Goal: Information Seeking & Learning: Check status

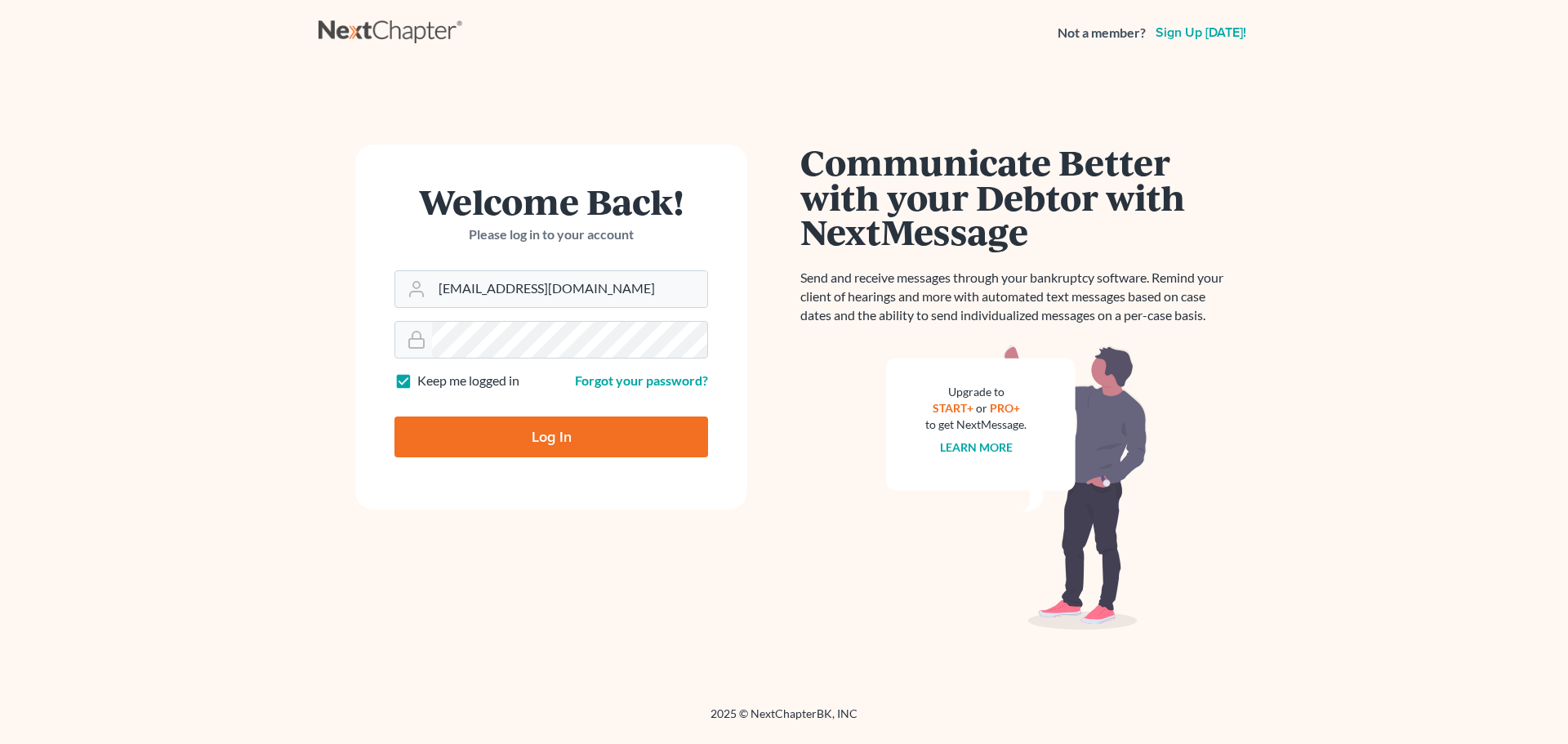
click at [500, 443] on input "Log In" at bounding box center [551, 437] width 314 height 41
type input "Thinking..."
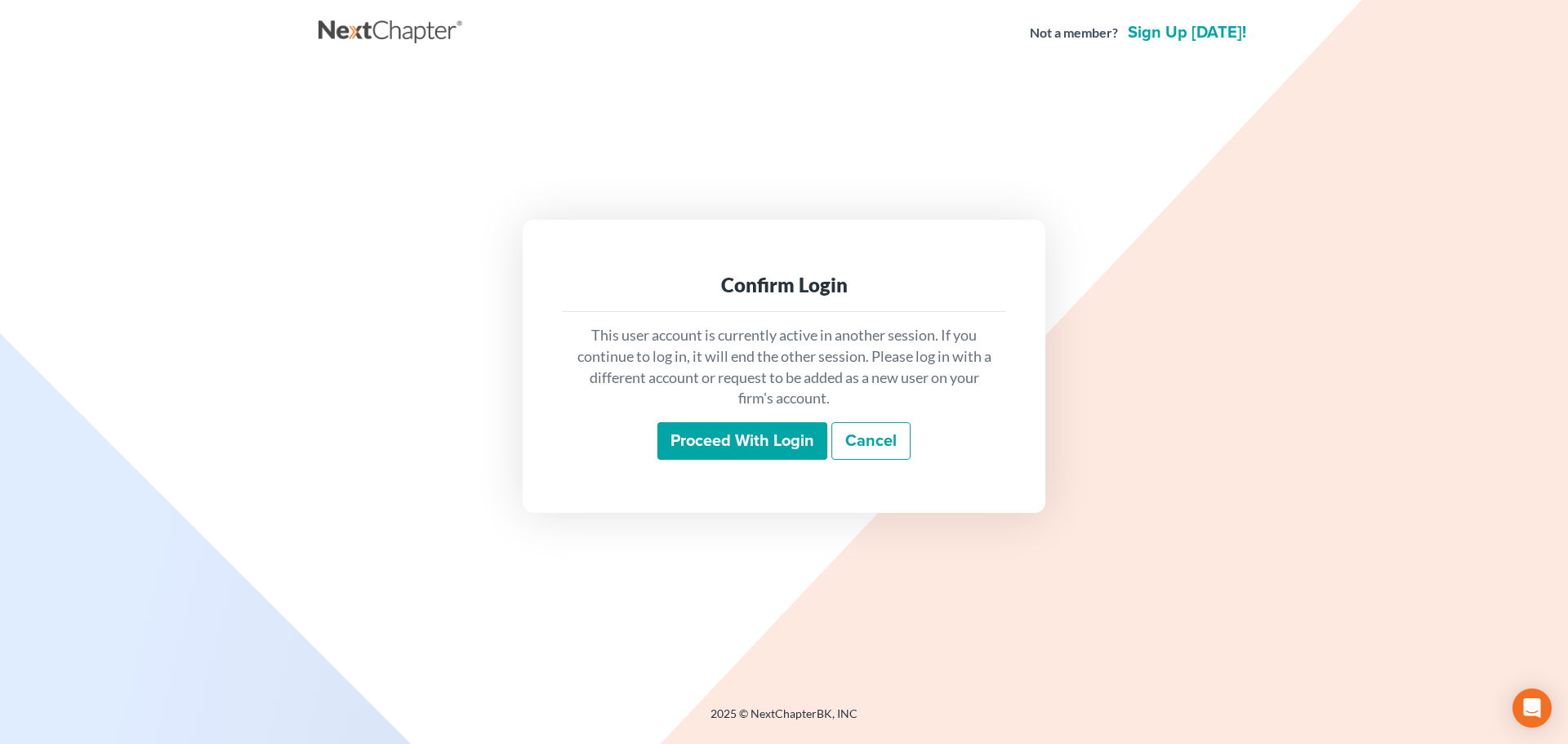
click at [719, 443] on input "Proceed with login" at bounding box center [742, 441] width 170 height 38
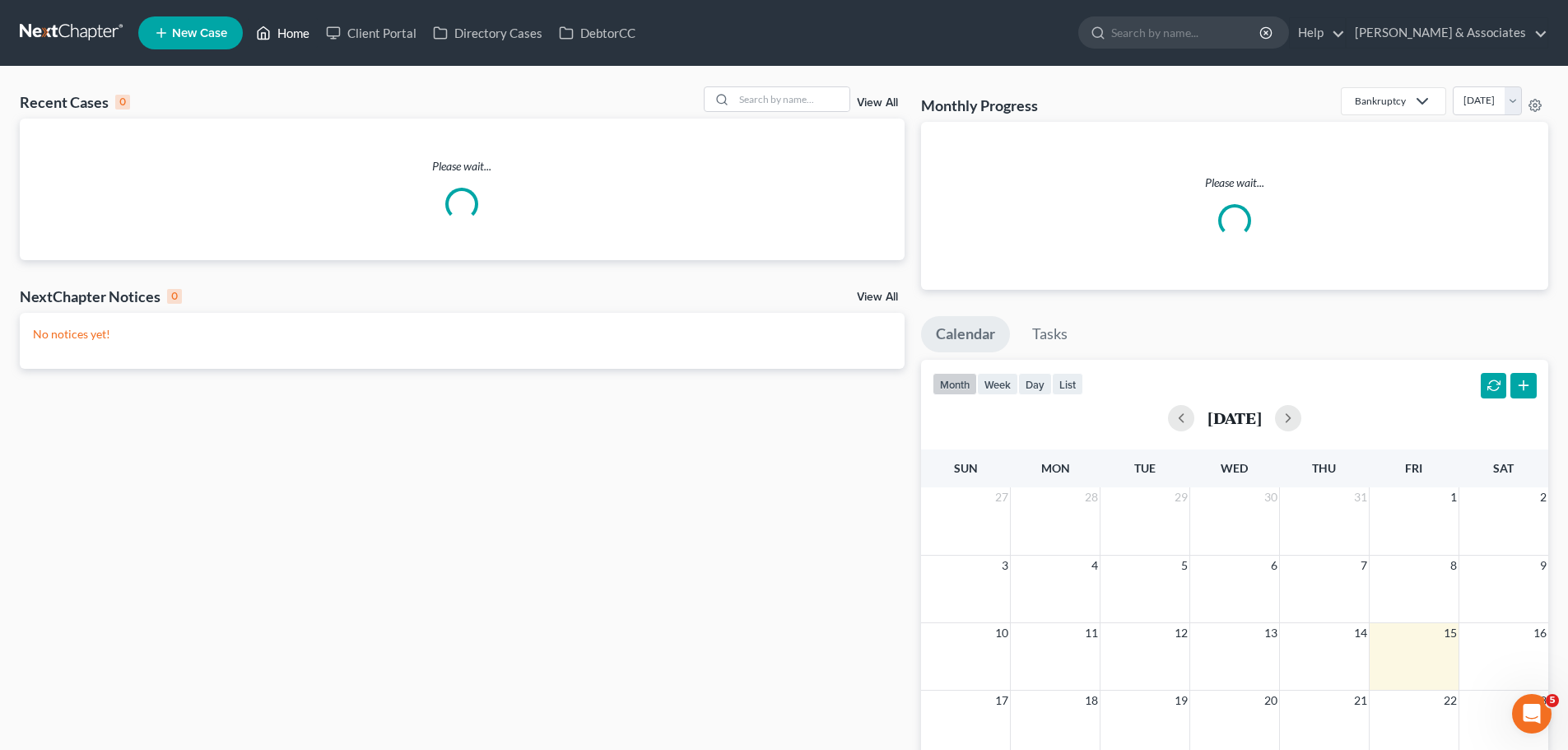
click at [295, 34] on link "Home" at bounding box center [282, 33] width 70 height 30
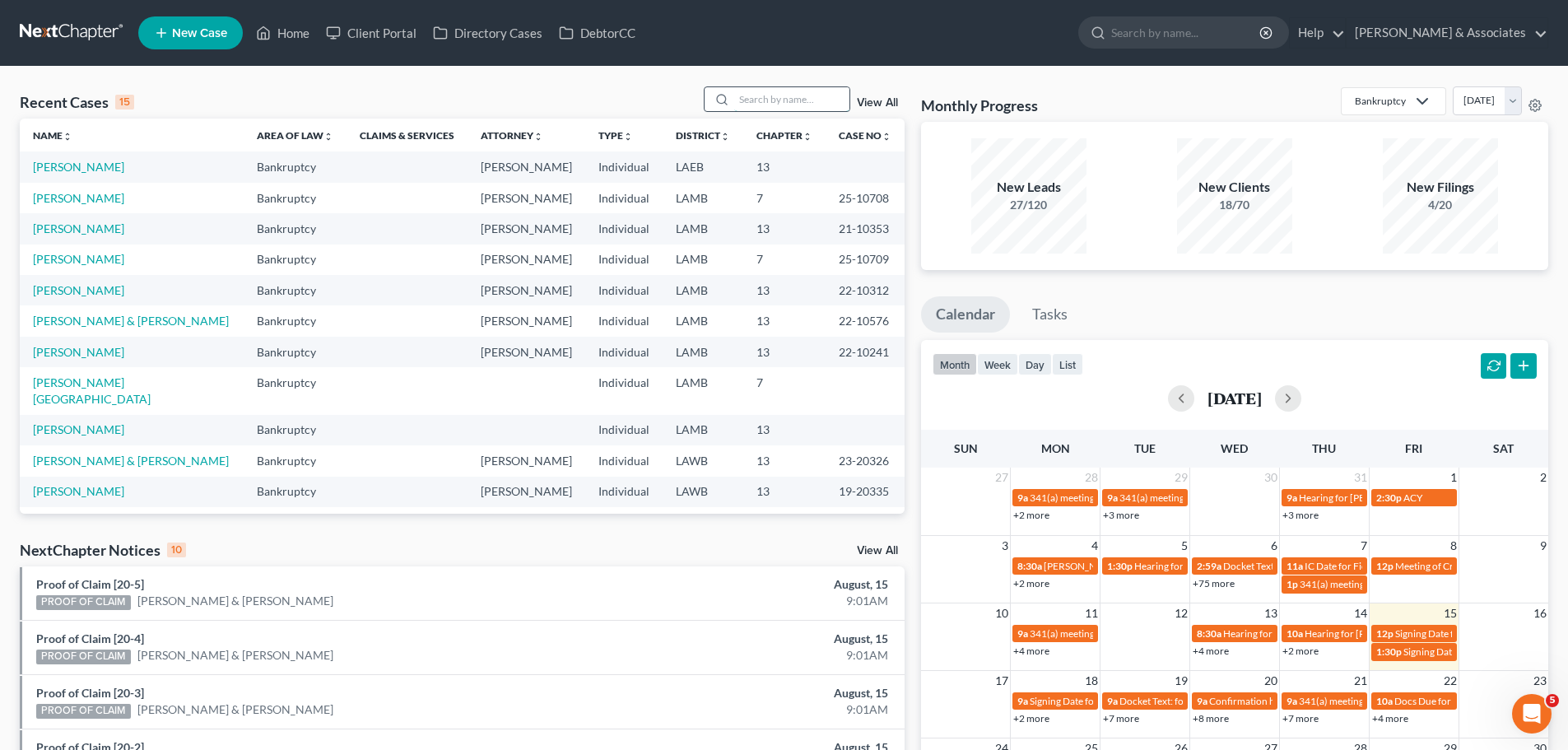
click at [787, 106] on input "search" at bounding box center [792, 99] width 115 height 24
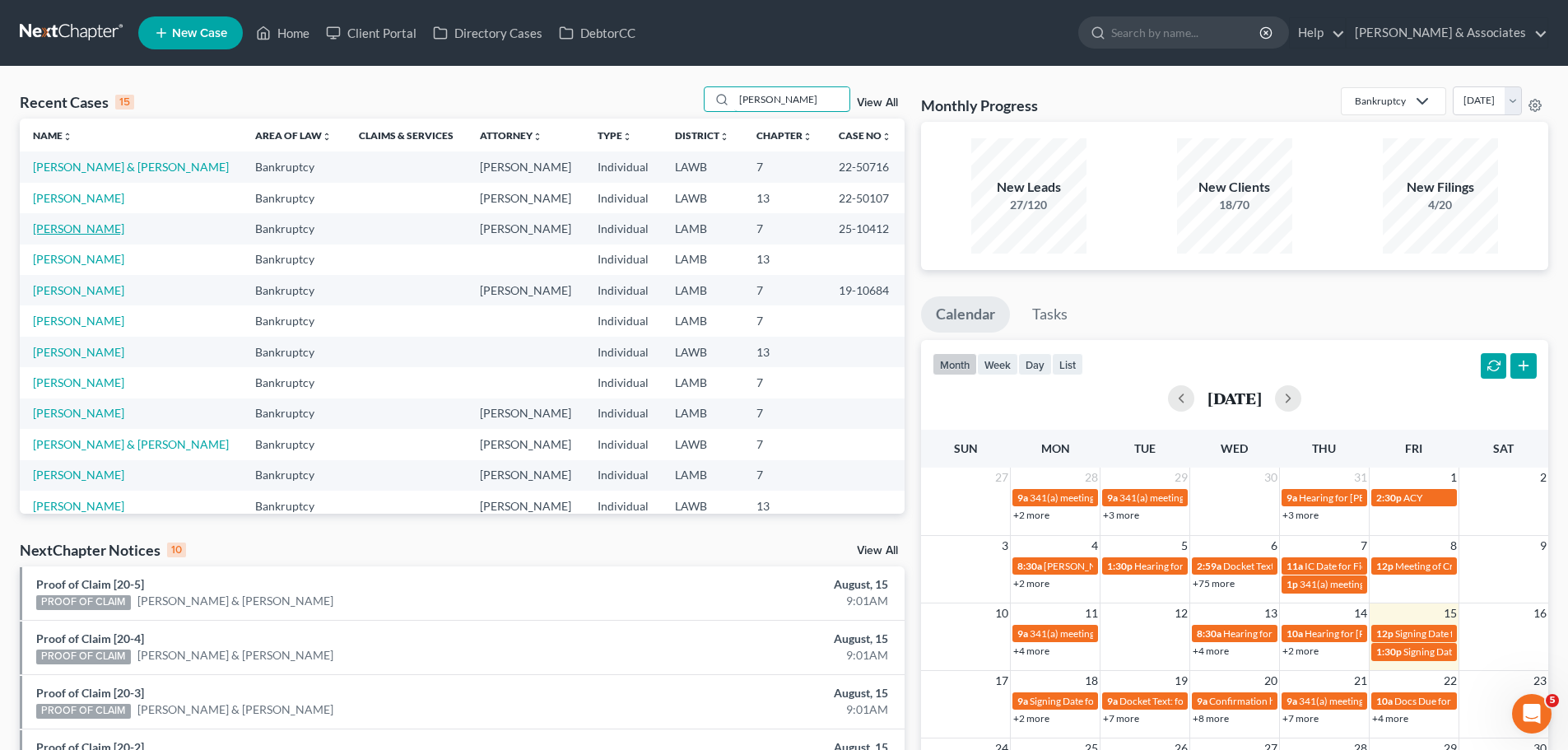
type input "[PERSON_NAME]"
click at [90, 235] on link "[PERSON_NAME]" at bounding box center [78, 228] width 91 height 14
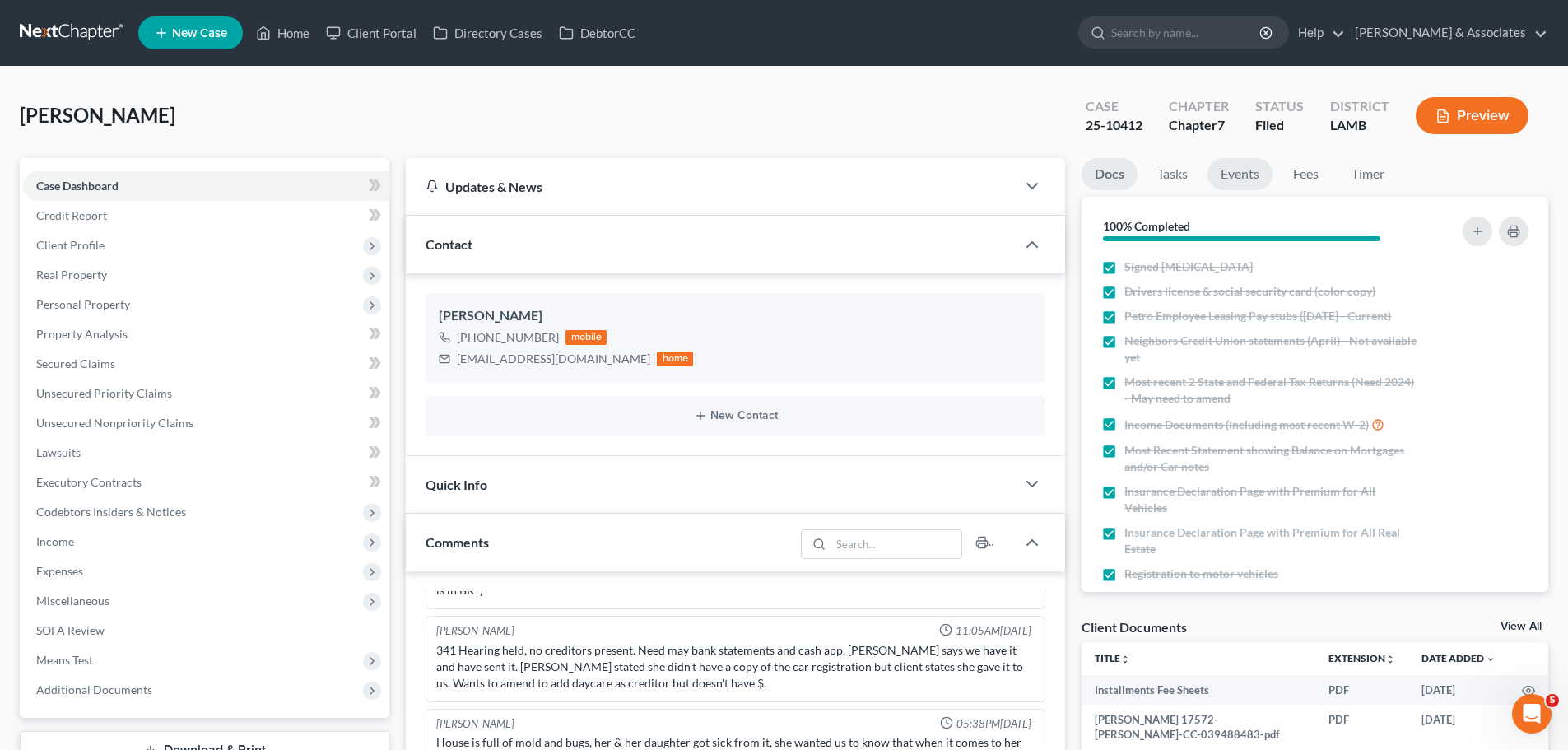
click at [1236, 167] on link "Events" at bounding box center [1240, 174] width 65 height 32
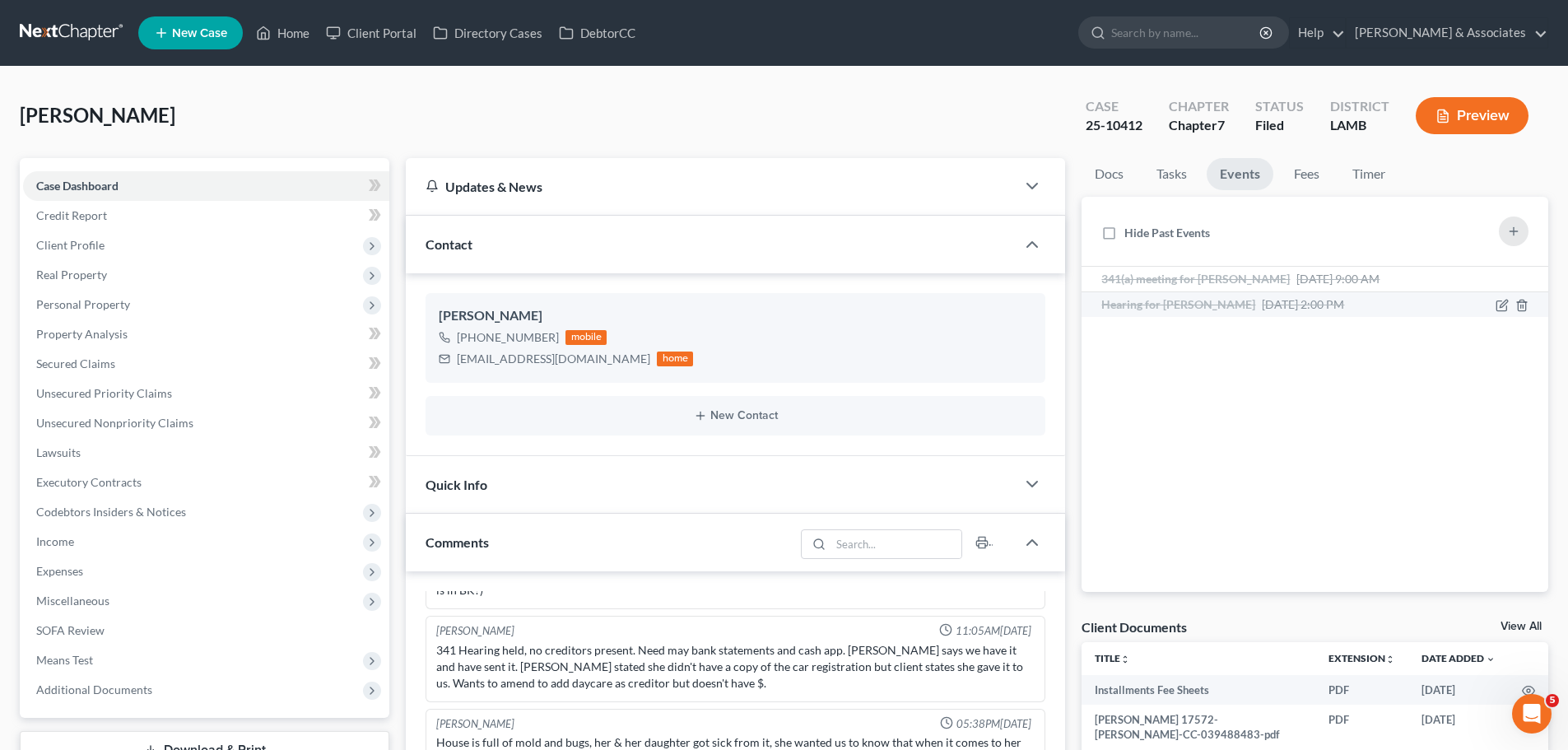
click at [1206, 305] on span "Hearing for Donna Jenkins" at bounding box center [1178, 304] width 154 height 14
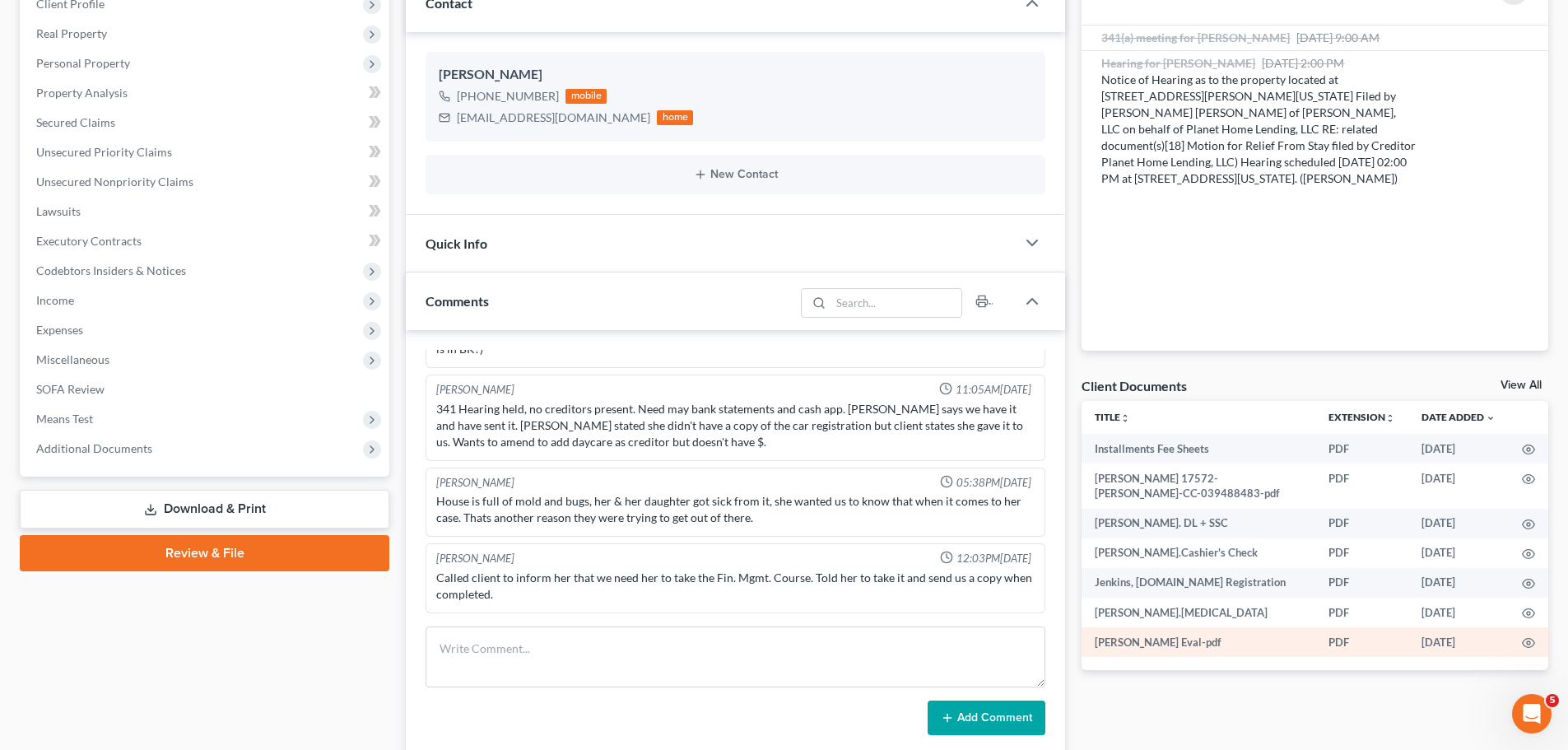
scroll to position [216, 0]
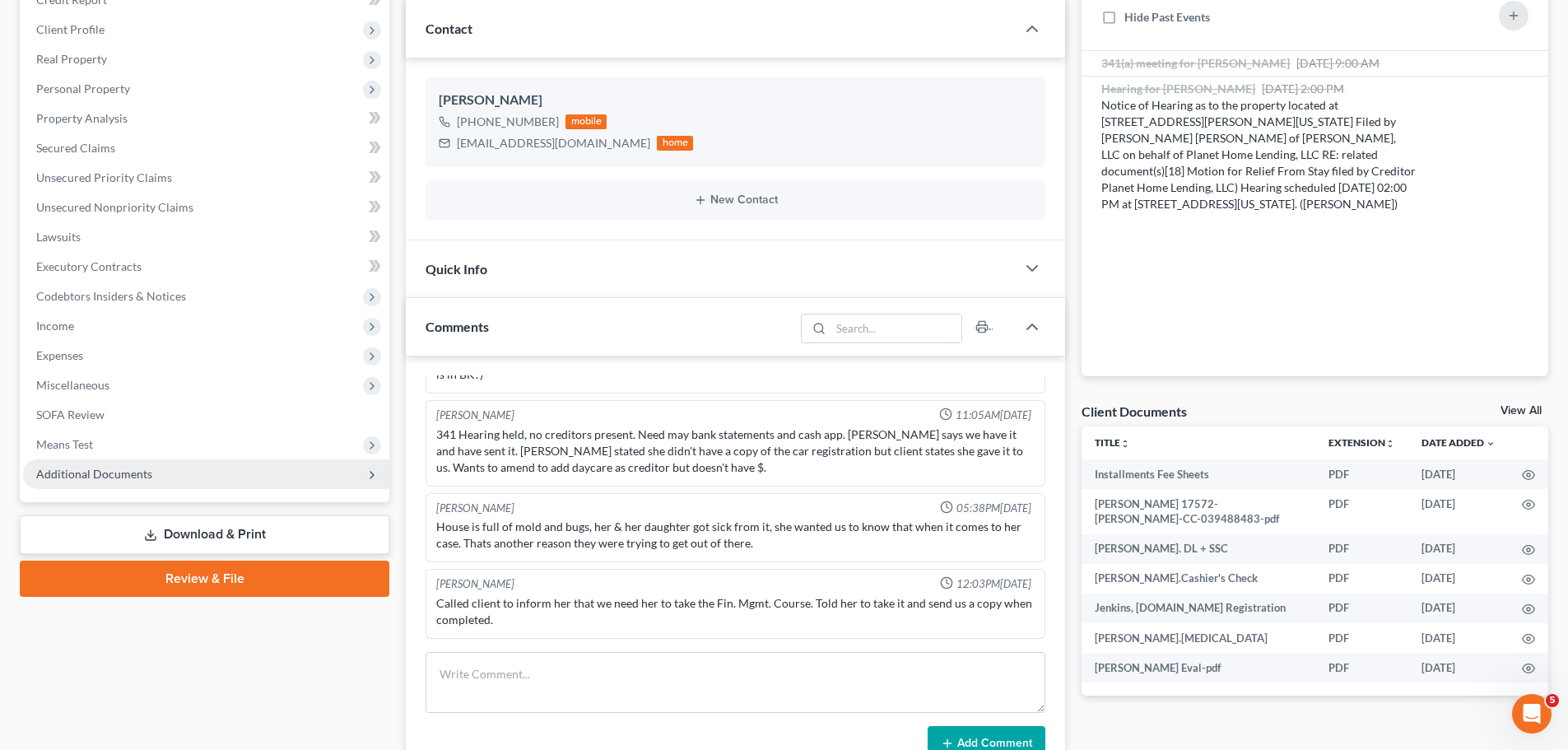
click at [136, 479] on span "Additional Documents" at bounding box center [94, 473] width 116 height 14
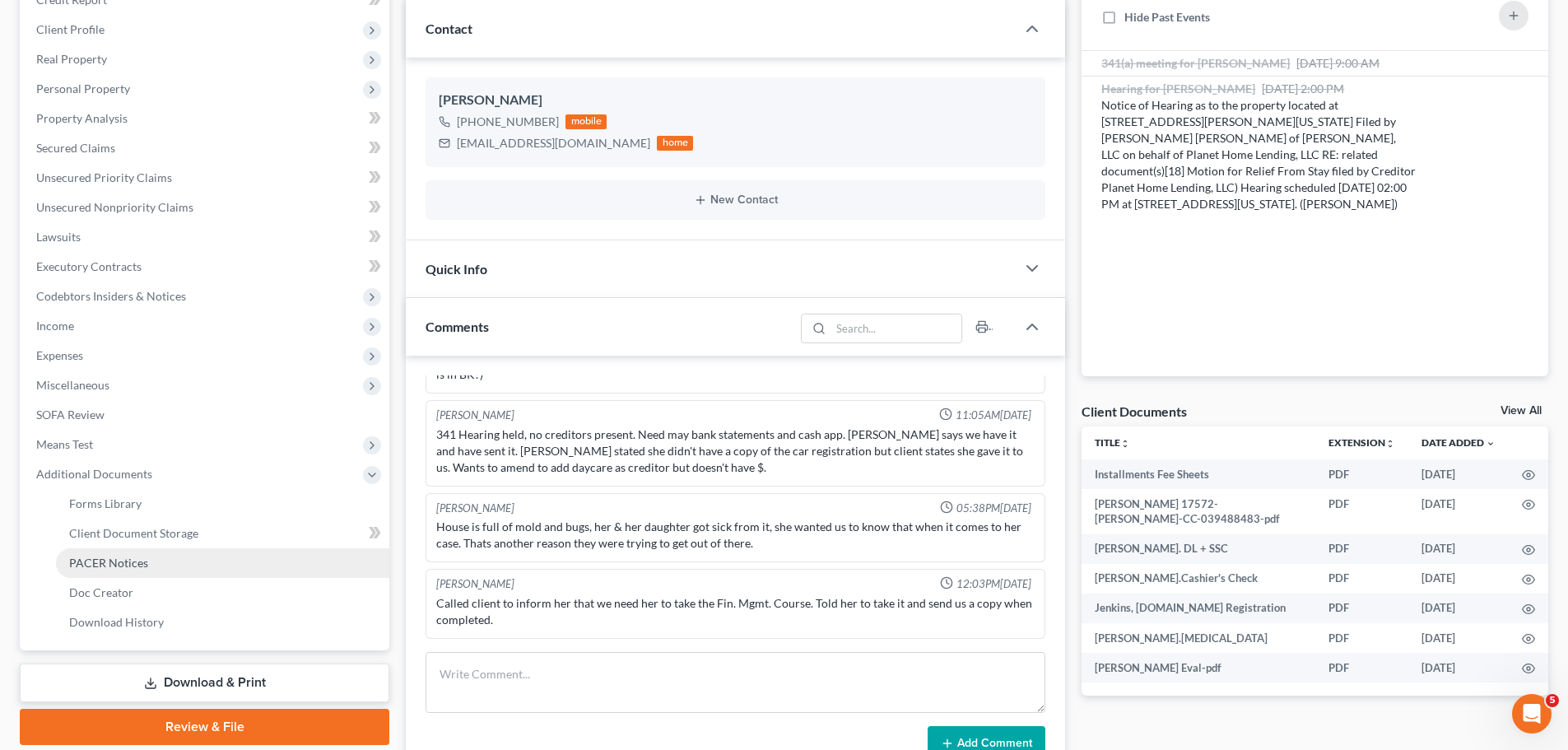
click at [131, 565] on span "PACER Notices" at bounding box center [109, 562] width 79 height 14
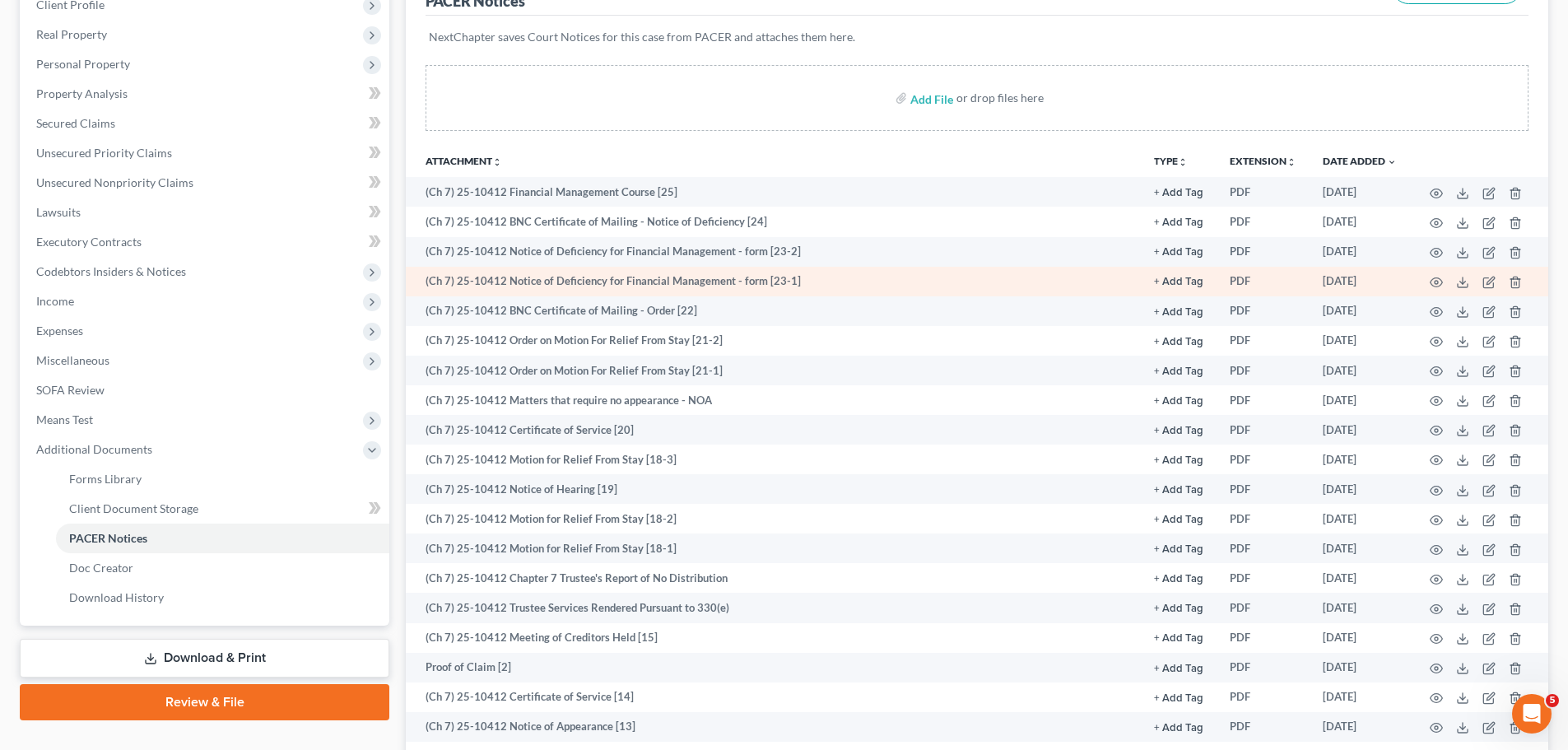
scroll to position [247, 0]
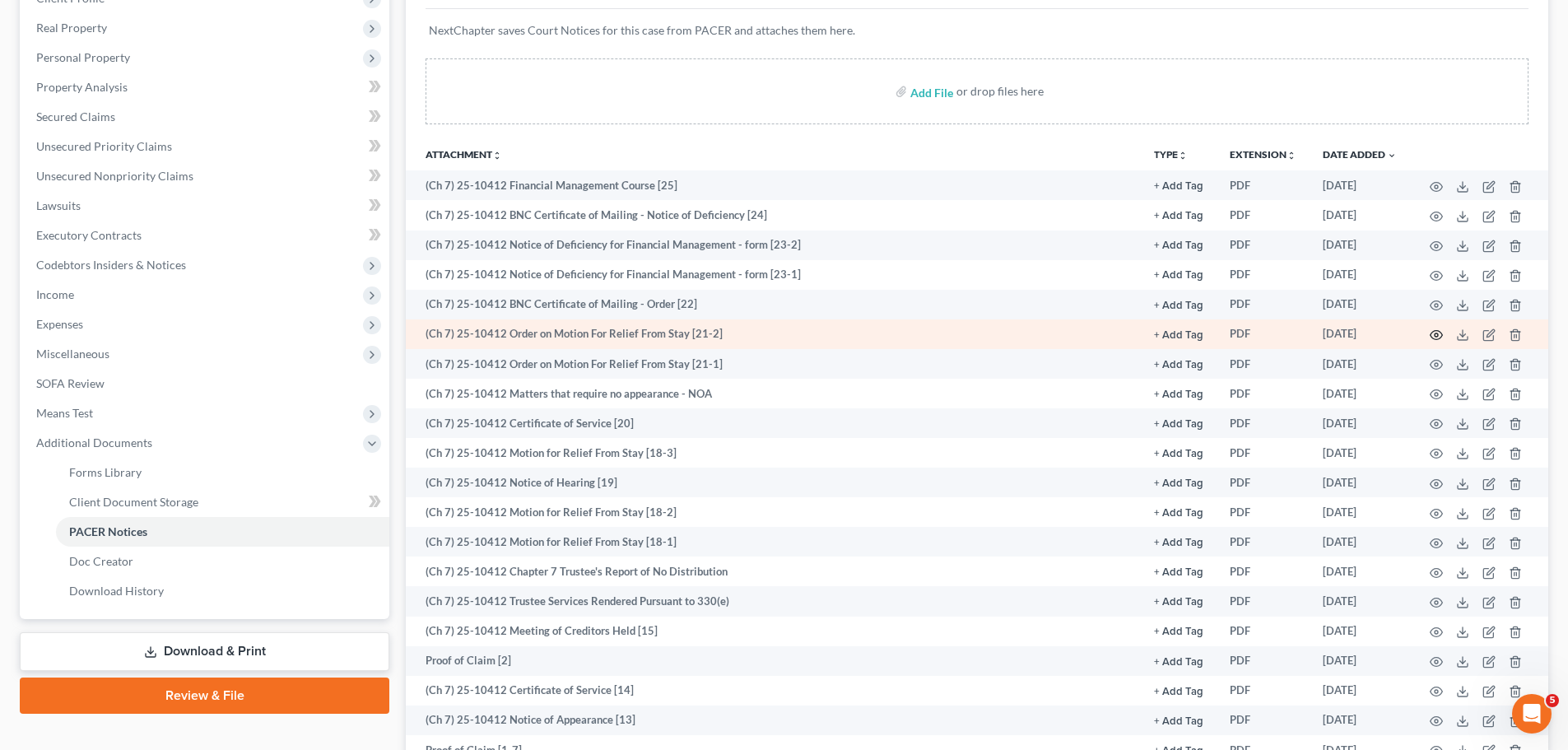
click at [1438, 337] on icon "button" at bounding box center [1436, 335] width 13 height 13
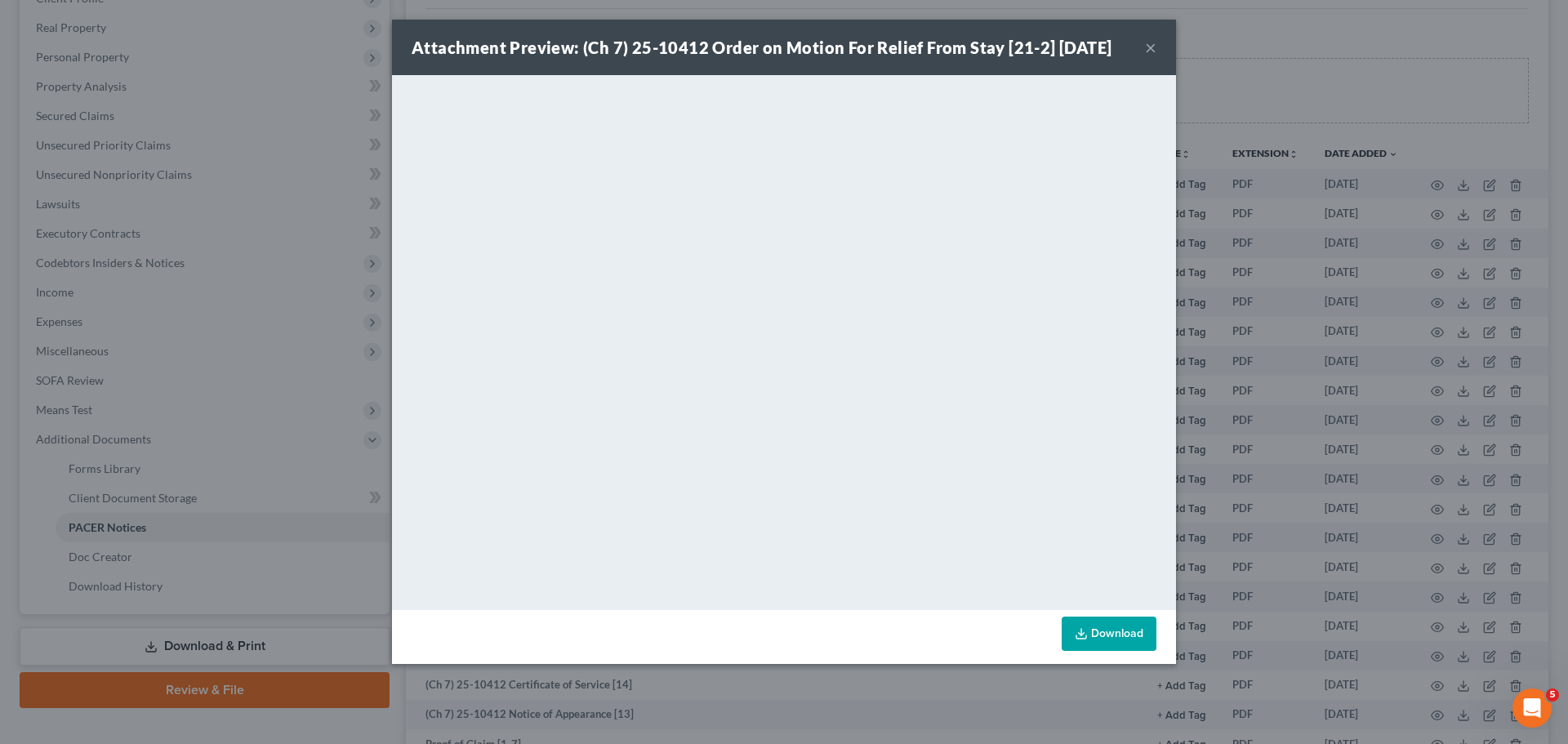
click at [1143, 50] on div "Attachment Preview: (Ch 7) 25-10412 Order on Motion For Relief From Stay [21-2]…" at bounding box center [784, 47] width 784 height 56
click at [1156, 48] on button "×" at bounding box center [1151, 47] width 11 height 20
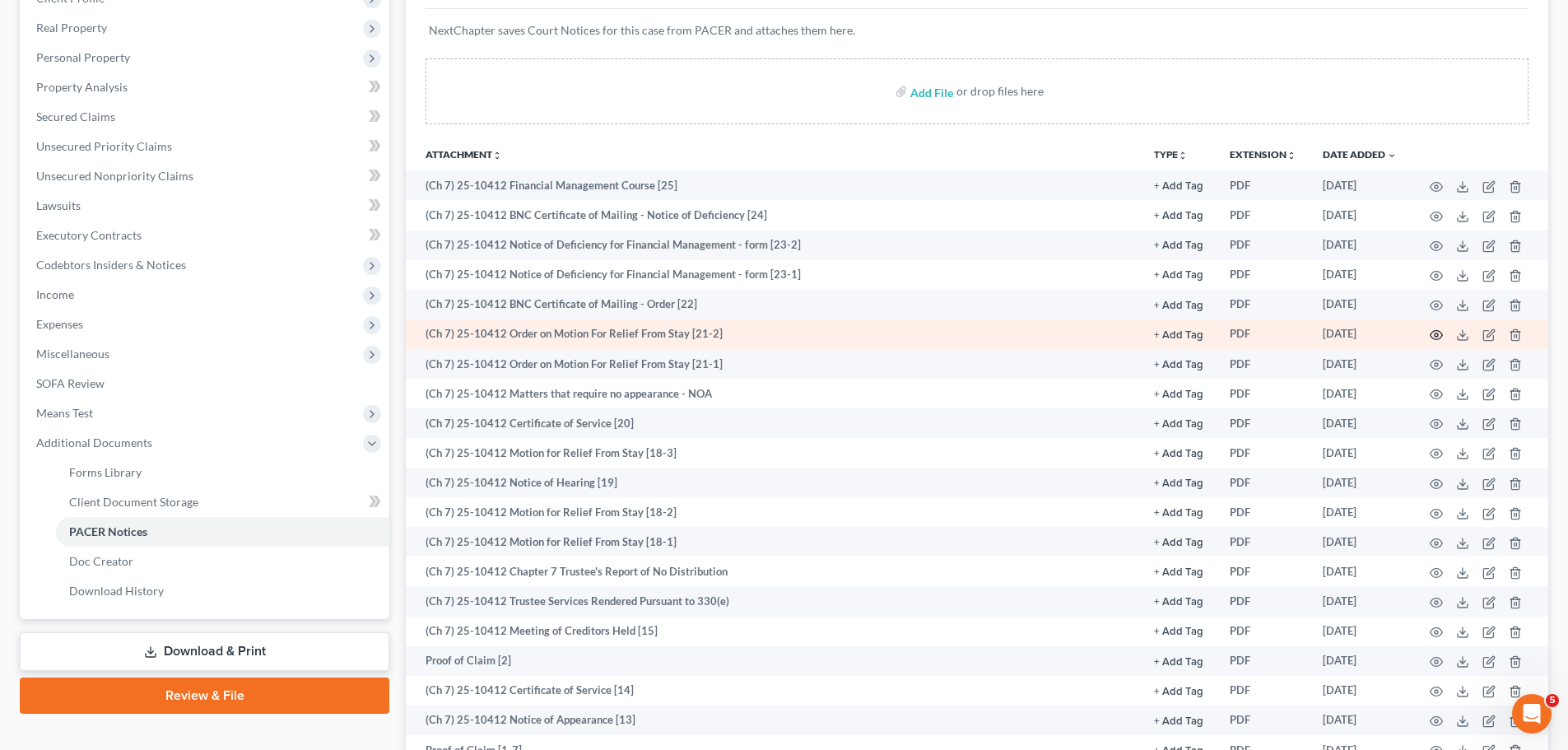
click at [1440, 331] on icon "button" at bounding box center [1436, 335] width 13 height 13
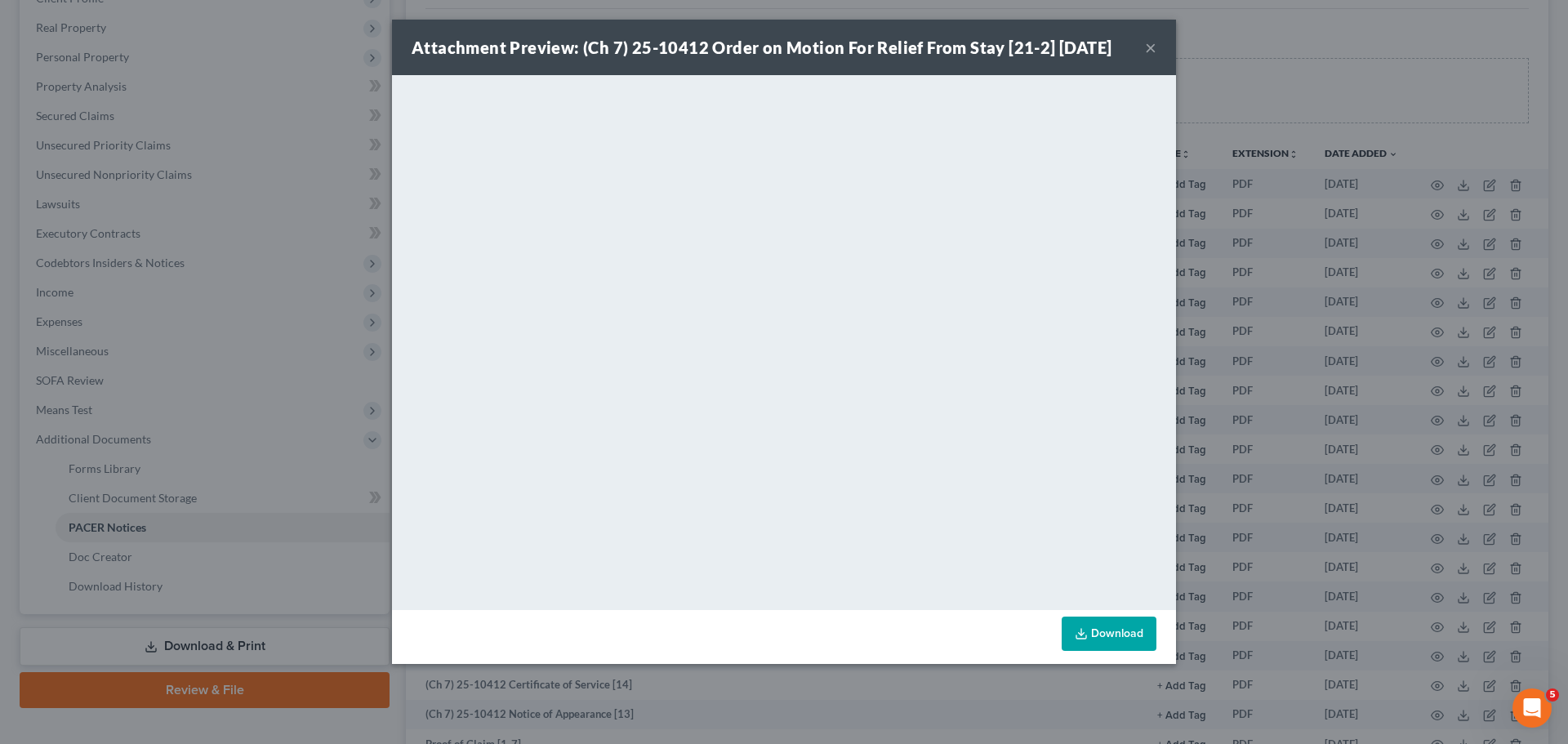
click at [1148, 46] on button "×" at bounding box center [1151, 47] width 11 height 20
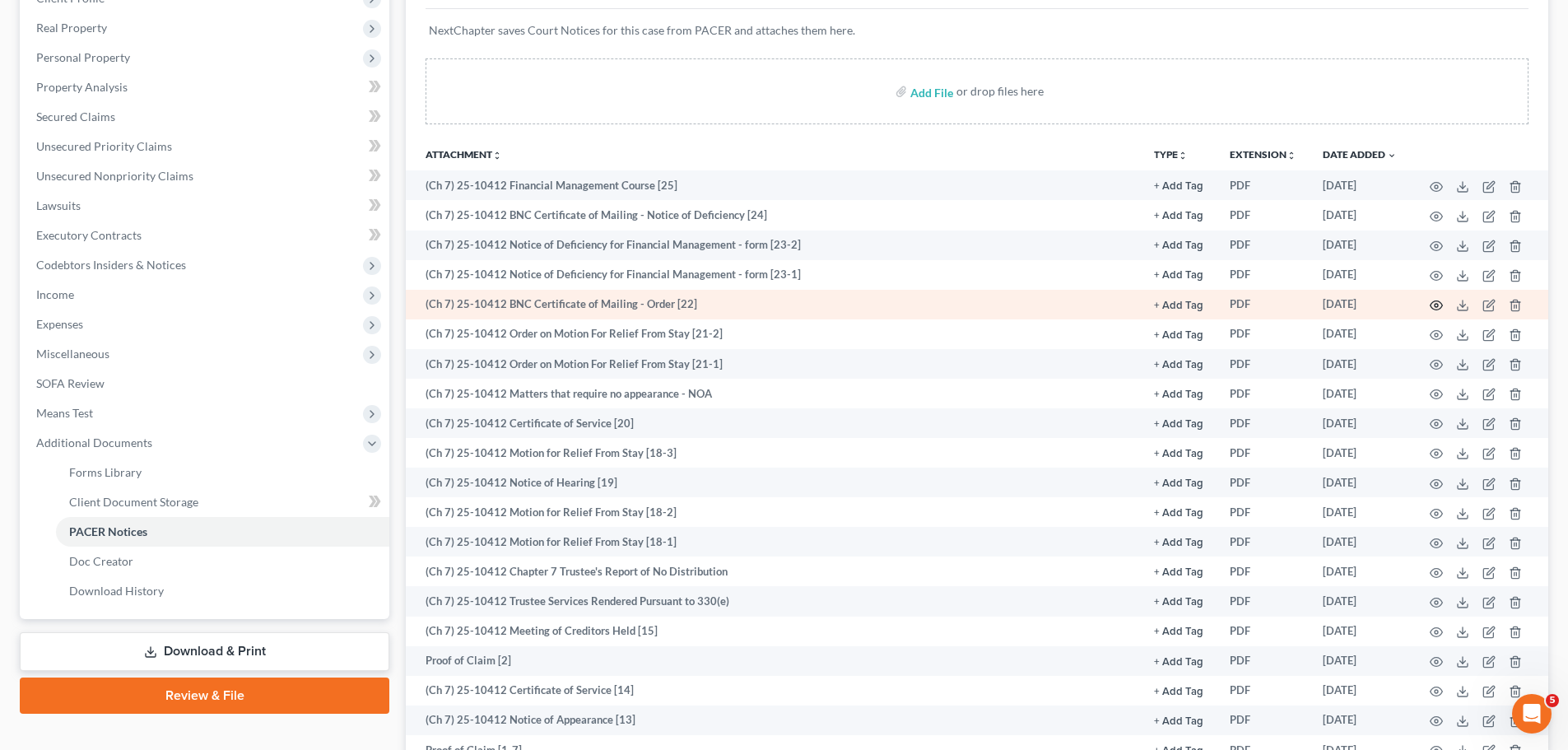
click at [1435, 305] on circle "button" at bounding box center [1436, 305] width 3 height 3
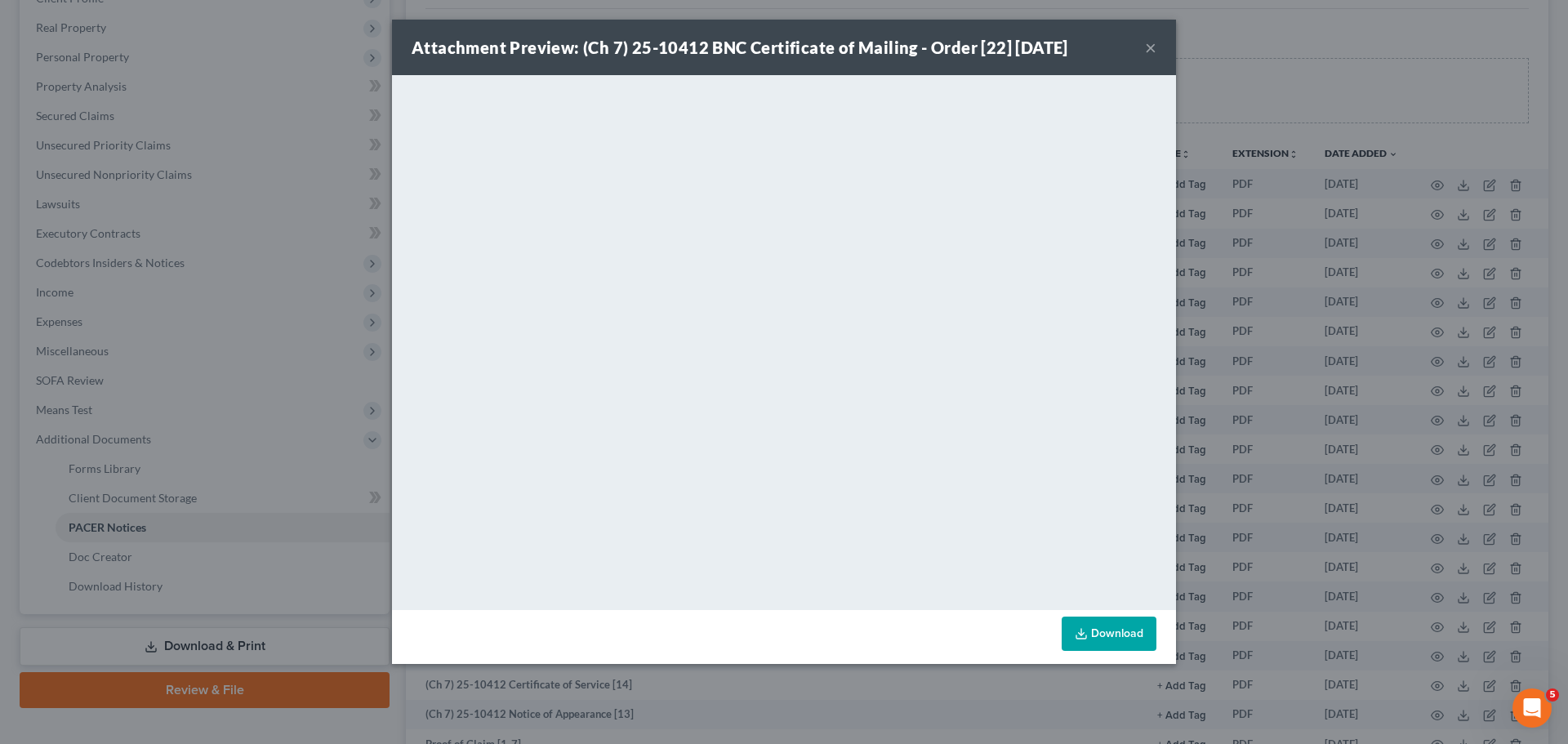
click at [1154, 47] on button "×" at bounding box center [1151, 47] width 11 height 20
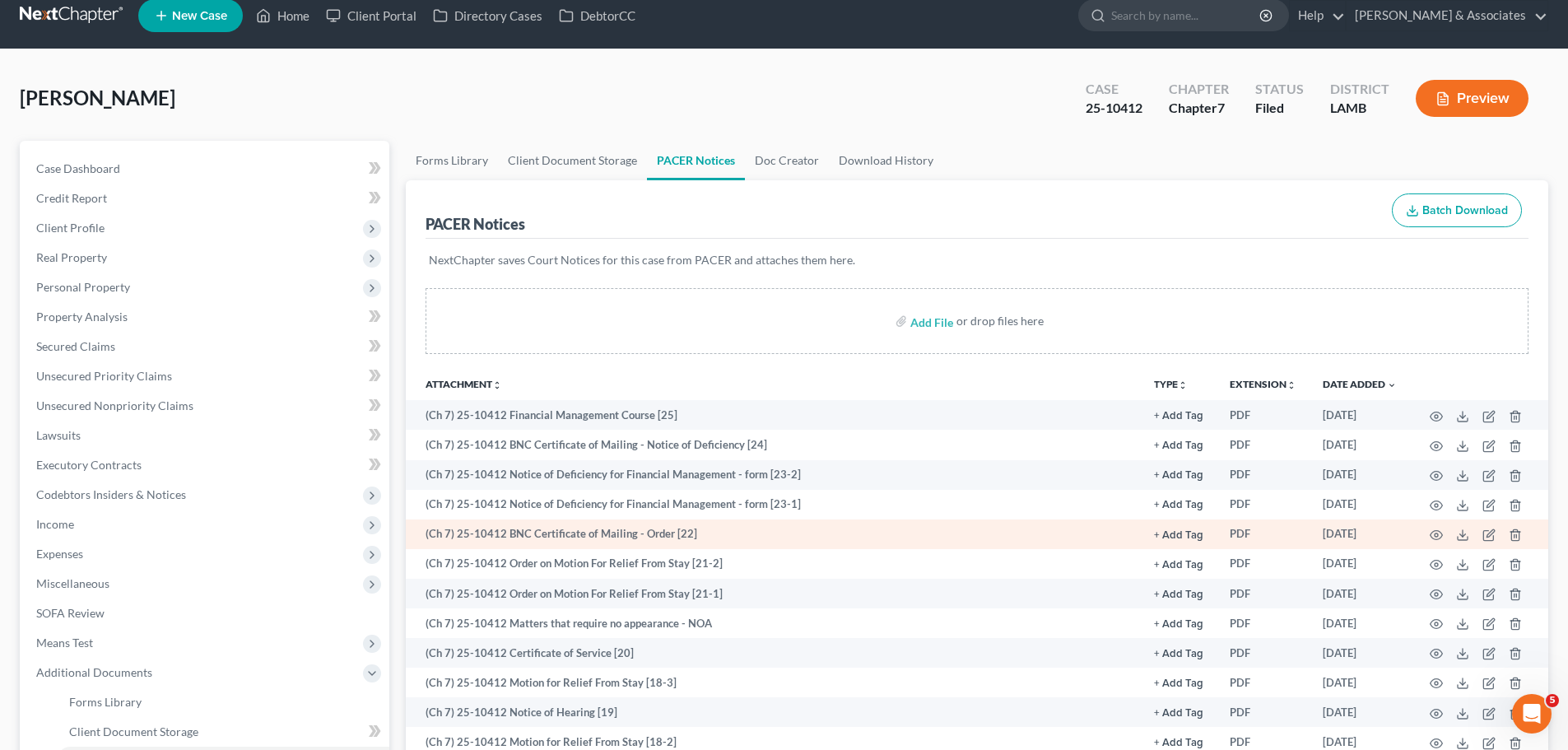
scroll to position [0, 0]
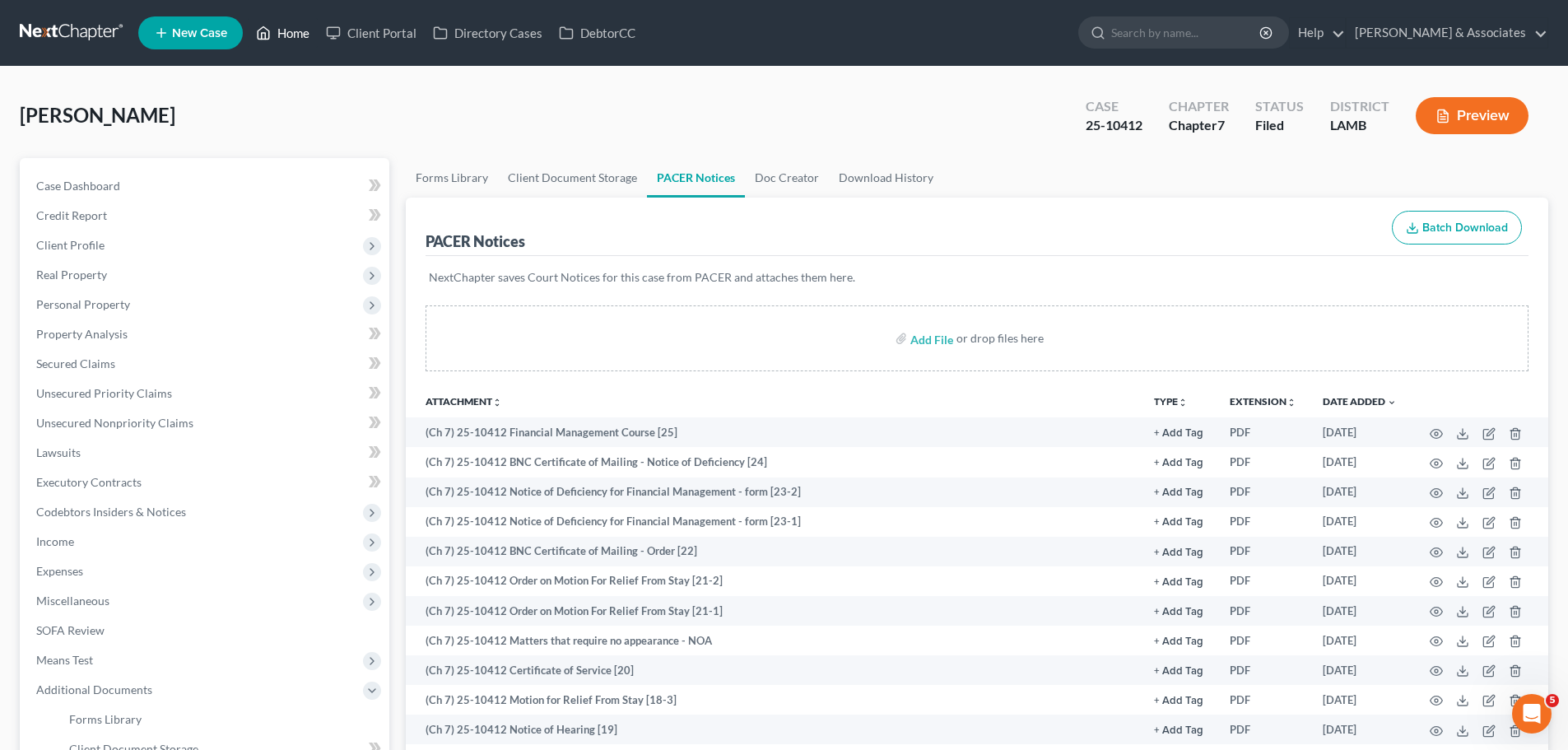
click at [281, 45] on link "Home" at bounding box center [282, 33] width 70 height 30
